Goal: Navigation & Orientation: Find specific page/section

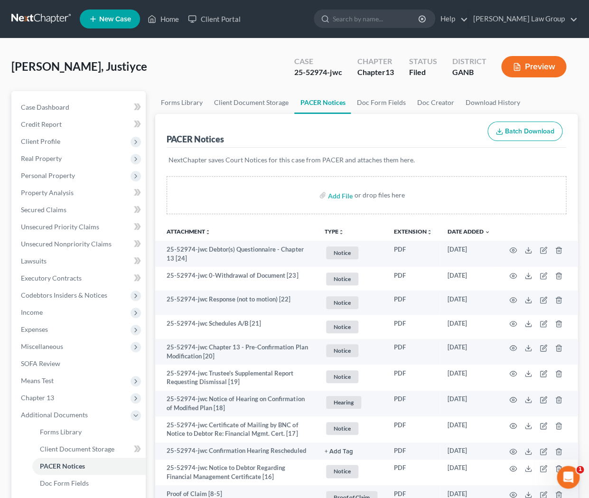
click at [169, 29] on ul "New Case Home Client Portal - No Result - See all results Or Press Enter... Hel…" at bounding box center [329, 19] width 498 height 25
click at [169, 22] on link "Home" at bounding box center [163, 18] width 40 height 17
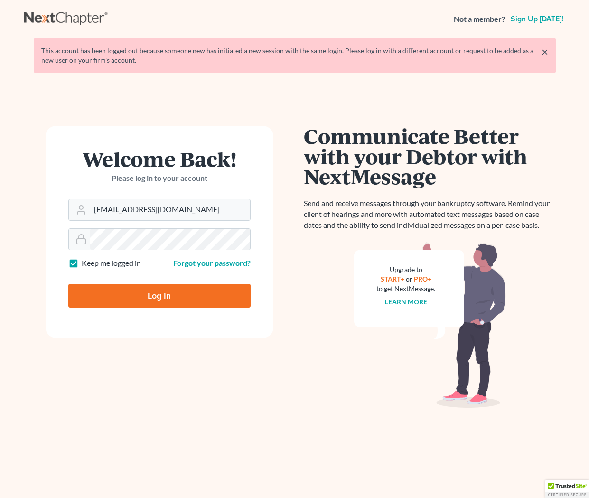
click at [127, 290] on input "Log In" at bounding box center [159, 296] width 182 height 24
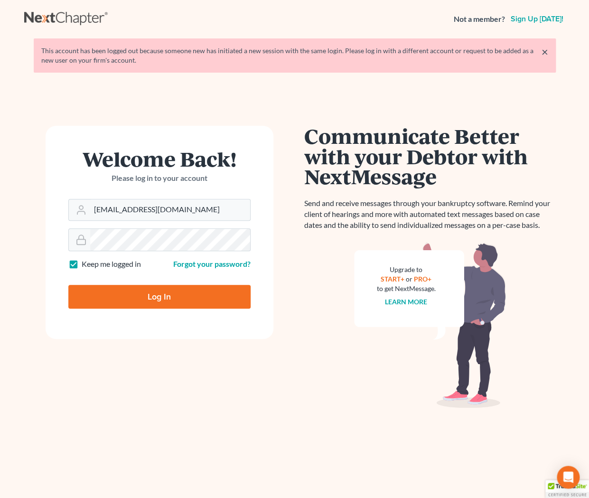
type input "Thinking..."
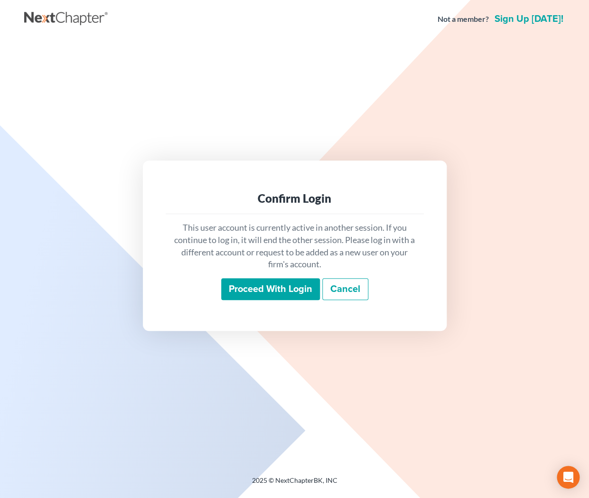
click at [266, 287] on input "Proceed with login" at bounding box center [270, 289] width 99 height 22
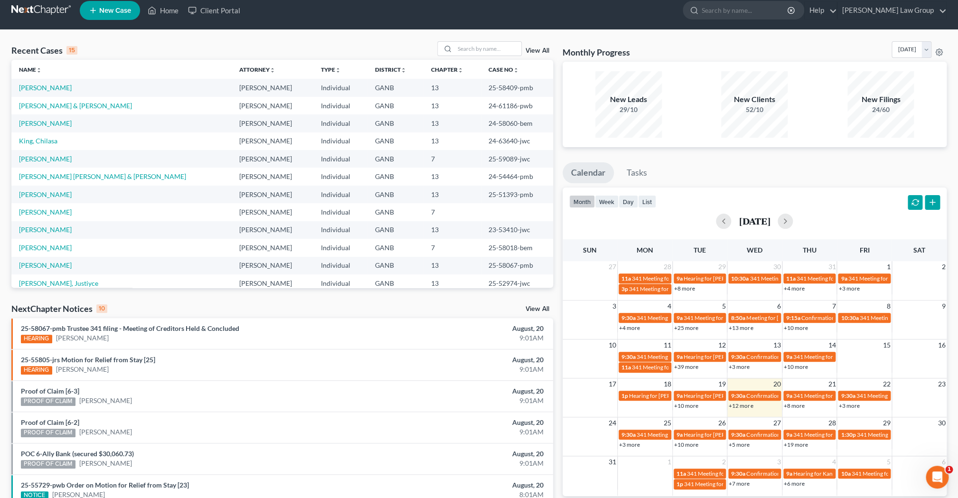
scroll to position [10, 0]
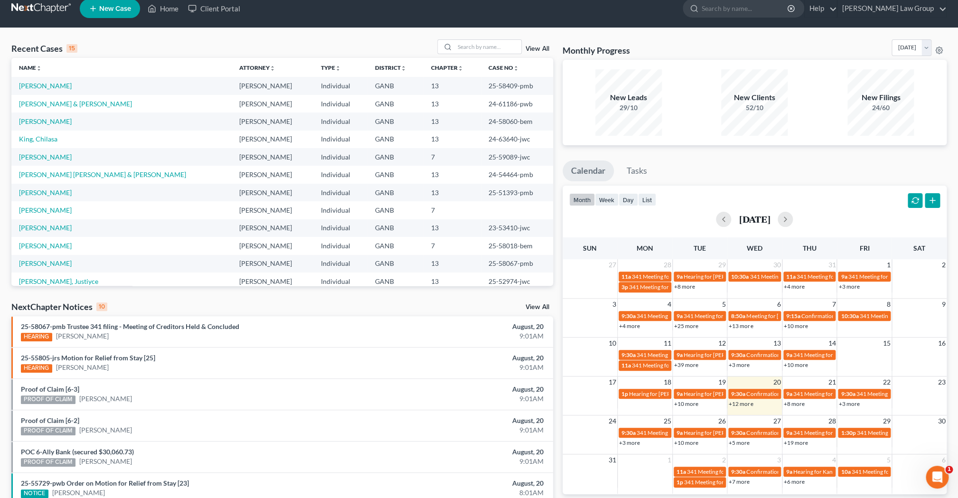
click at [589, 406] on link "+12 more" at bounding box center [741, 403] width 24 height 7
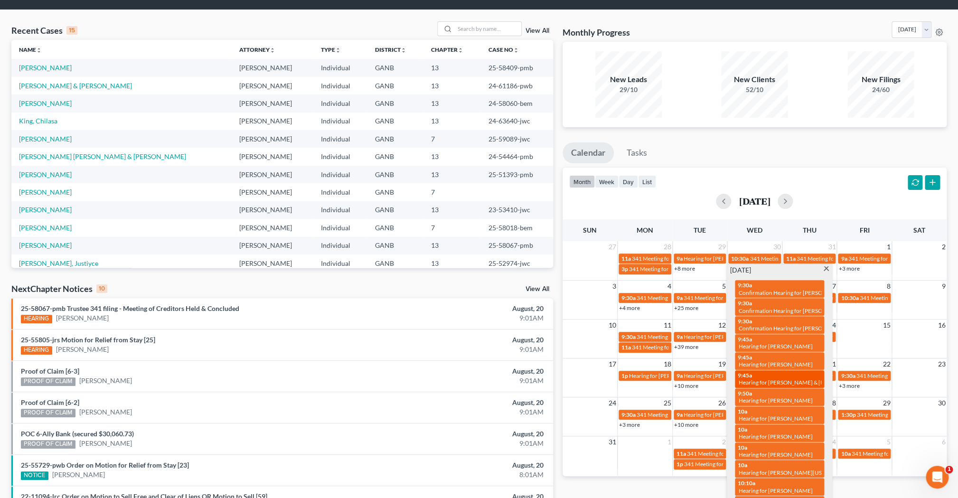
scroll to position [30, 0]
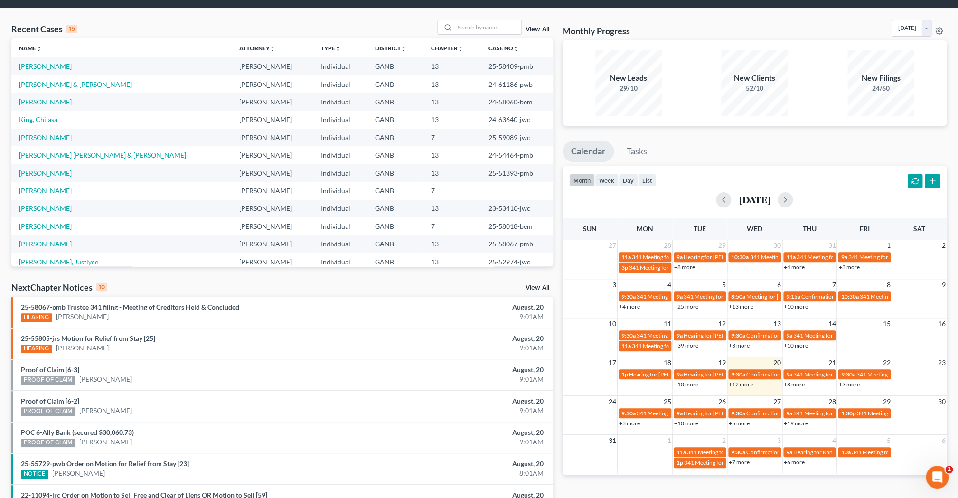
click at [589, 129] on div "Monthly Progress Bankruptcy Bankruptcy [DATE] [DATE] [DATE] [DATE] [DATE] [DATE…" at bounding box center [755, 322] width 394 height 605
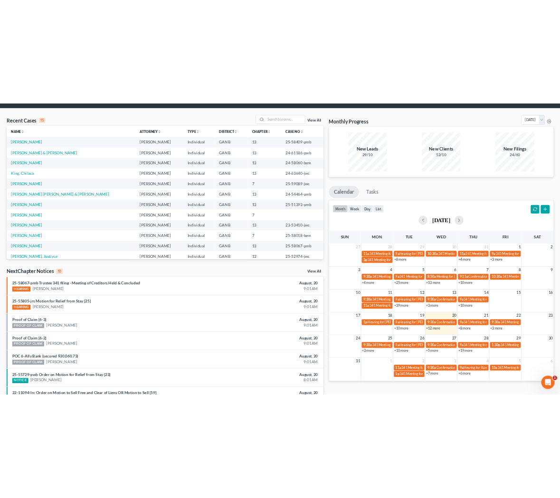
scroll to position [0, 0]
